Goal: Navigation & Orientation: Understand site structure

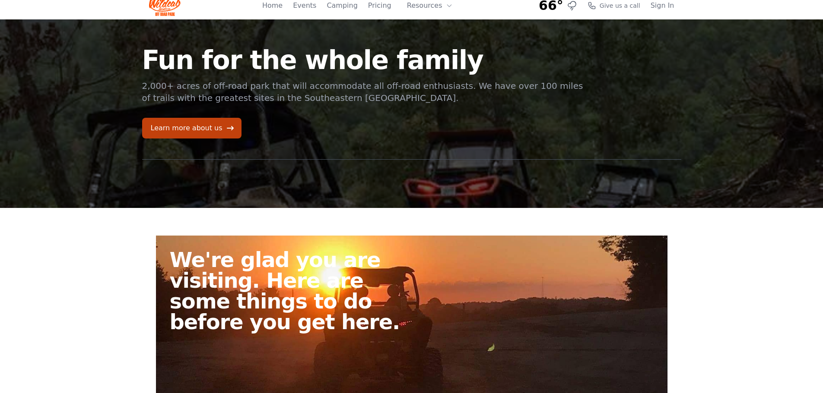
scroll to position [4, 0]
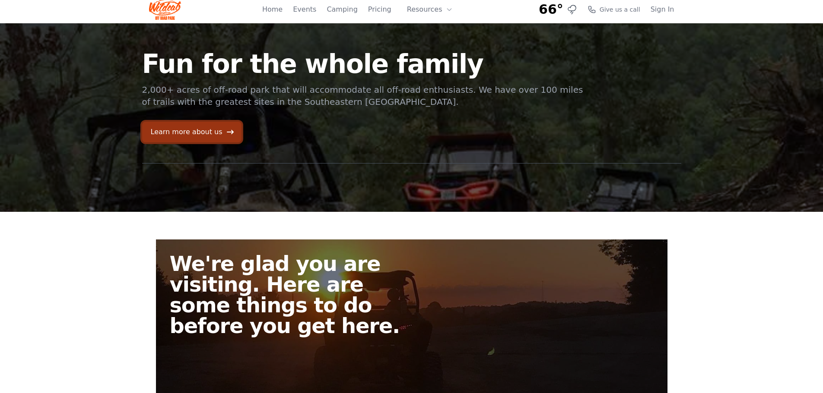
click at [210, 130] on link "Learn more about us" at bounding box center [191, 132] width 99 height 21
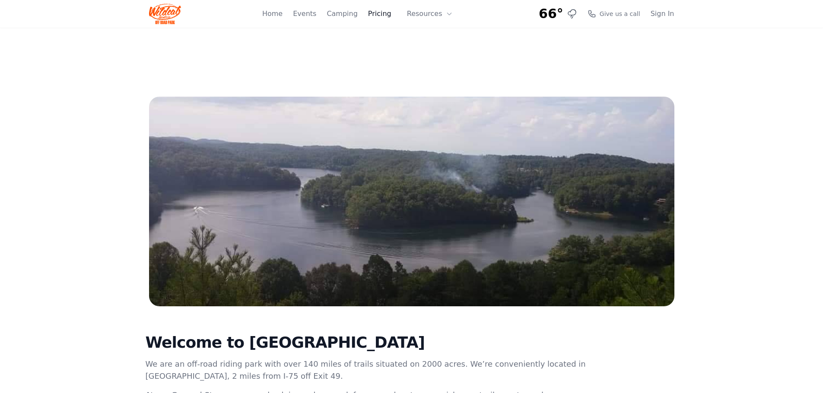
click at [391, 16] on link "Pricing" at bounding box center [379, 14] width 23 height 10
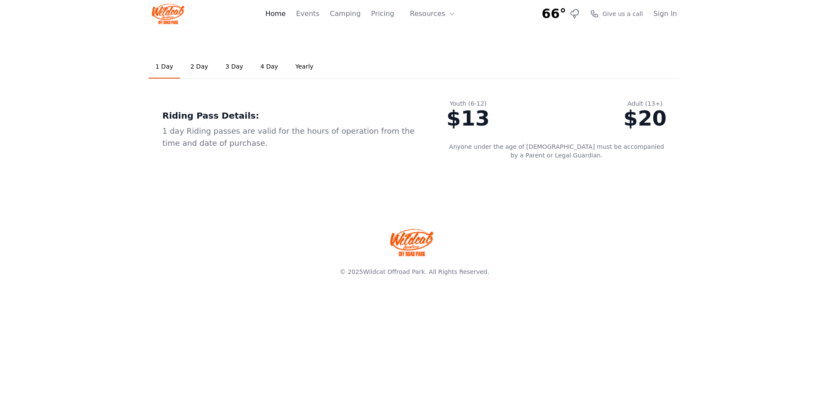
click at [285, 15] on link "Home" at bounding box center [275, 14] width 20 height 10
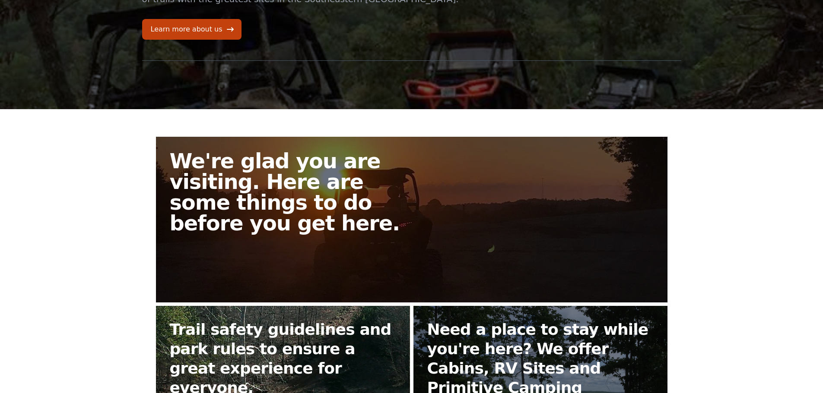
scroll to position [91, 0]
